Goal: Task Accomplishment & Management: Manage account settings

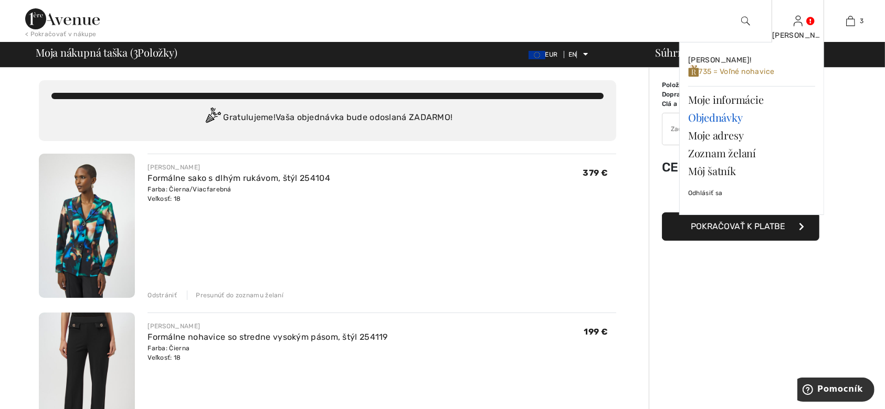
click at [714, 119] on font "Objednávky" at bounding box center [715, 117] width 55 height 14
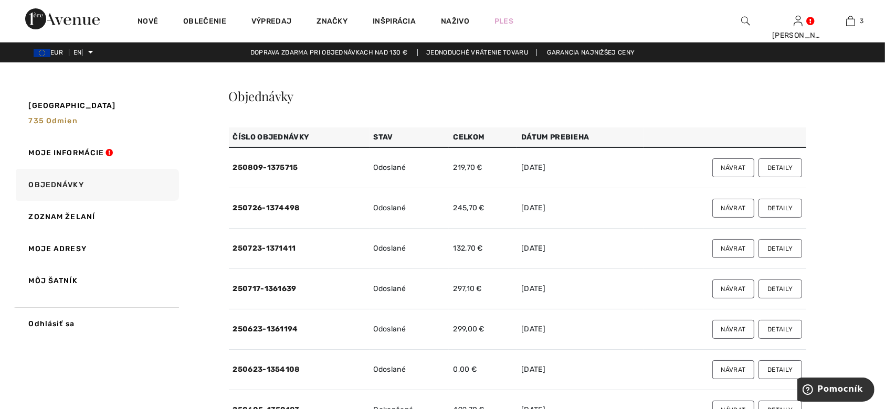
click at [782, 210] on font "Detaily" at bounding box center [780, 208] width 25 height 7
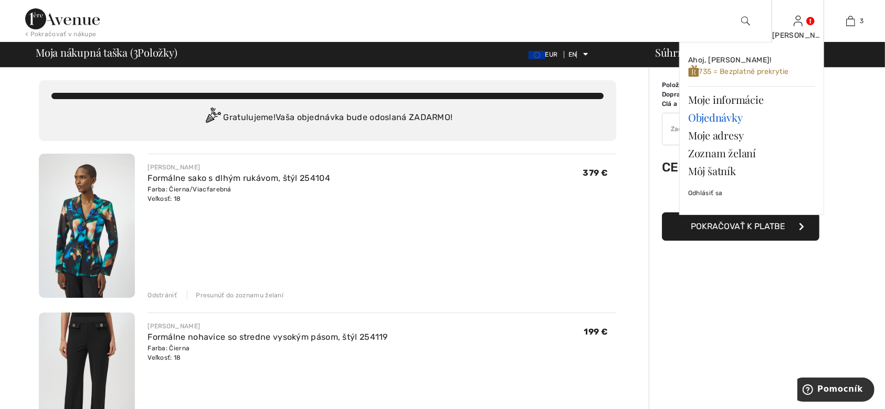
click at [722, 120] on font "Objednávky" at bounding box center [715, 117] width 55 height 14
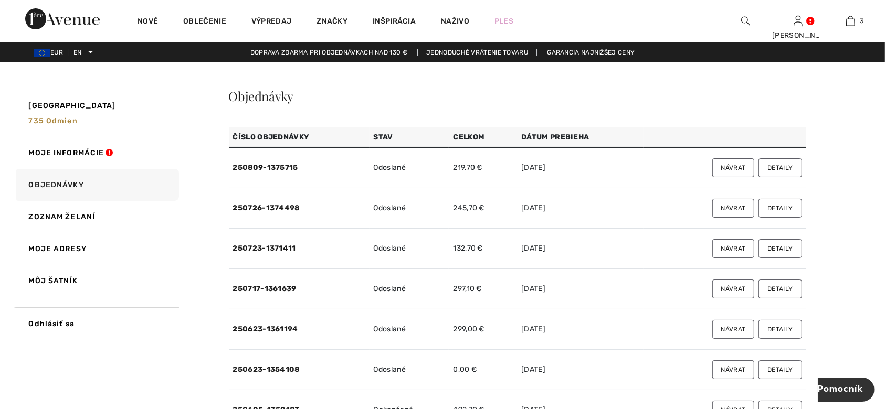
click at [785, 172] on button "Detaily" at bounding box center [780, 168] width 43 height 19
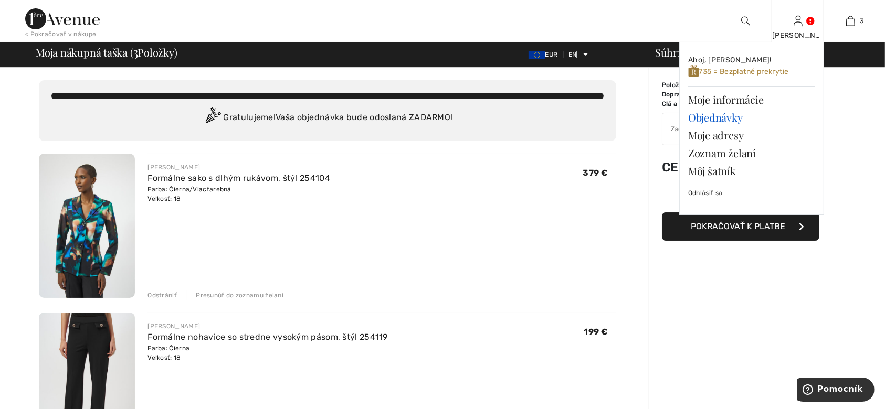
click at [722, 120] on font "Objednávky" at bounding box center [715, 117] width 55 height 14
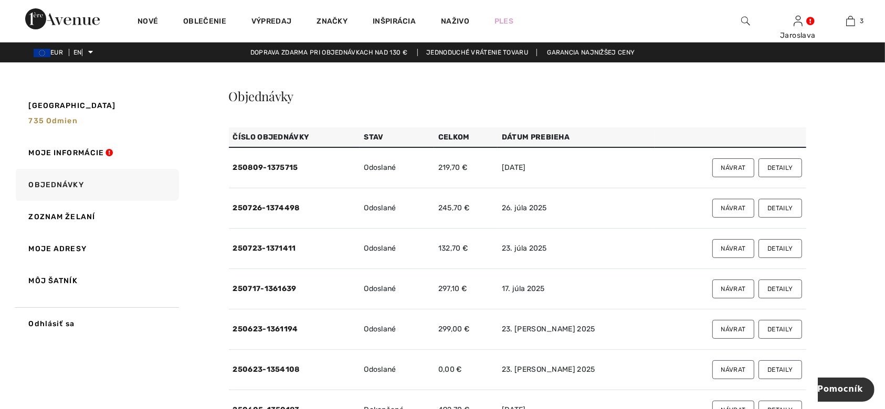
click at [784, 256] on button "Detaily" at bounding box center [780, 248] width 43 height 19
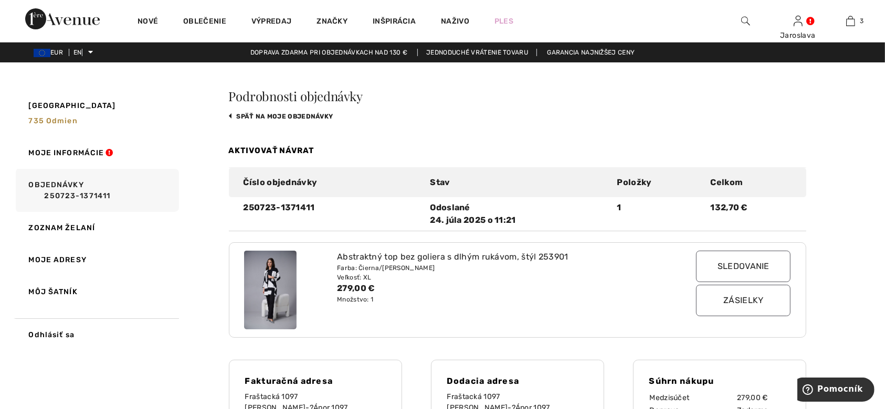
click at [261, 149] on font "Aktivovať návrat" at bounding box center [271, 150] width 85 height 9
